Goal: Transaction & Acquisition: Register for event/course

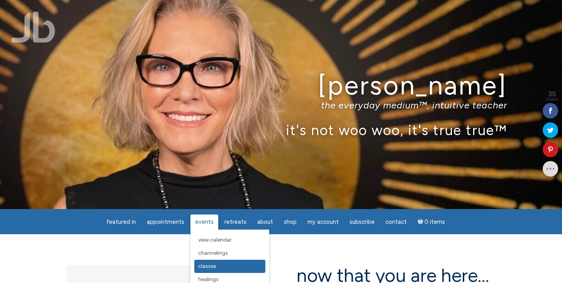
click at [204, 267] on span "Classes" at bounding box center [207, 265] width 18 height 7
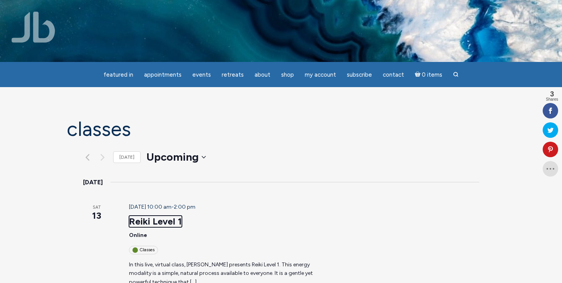
click at [134, 215] on link "Reiki Level 1" at bounding box center [155, 221] width 53 height 12
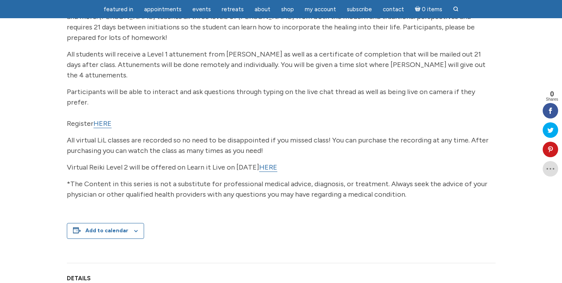
scroll to position [208, 0]
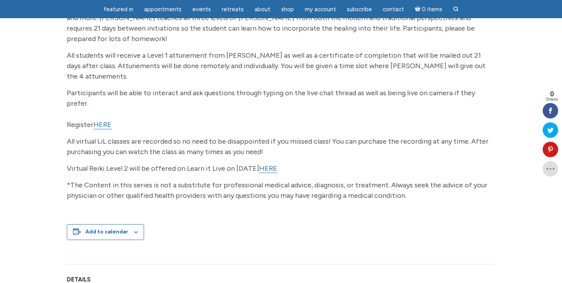
click at [106, 120] on link "HERE" at bounding box center [103, 124] width 18 height 9
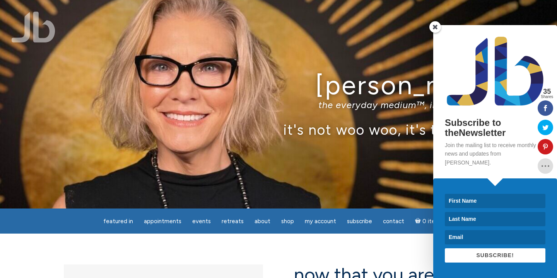
click at [433, 33] on span at bounding box center [435, 27] width 12 height 12
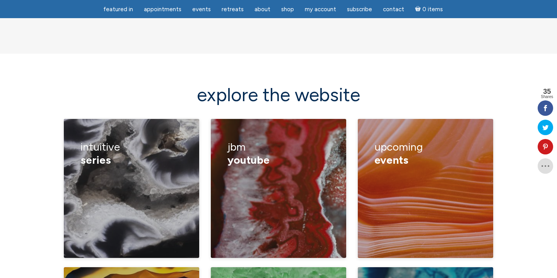
scroll to position [1037, 0]
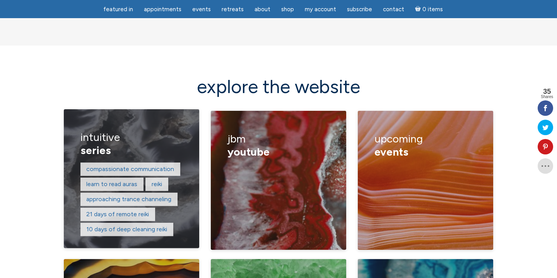
click at [185, 152] on figcaption "Intuitive series compassionate communication learn to read auras reiki approach…" at bounding box center [131, 178] width 135 height 139
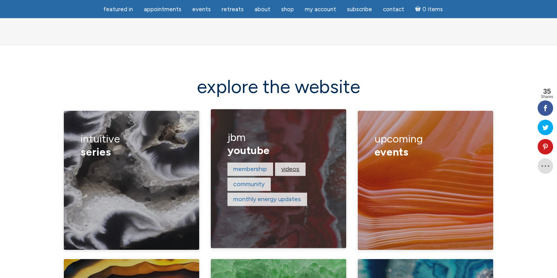
click at [289, 165] on link "Videos" at bounding box center [290, 168] width 18 height 7
